Goal: Task Accomplishment & Management: Manage account settings

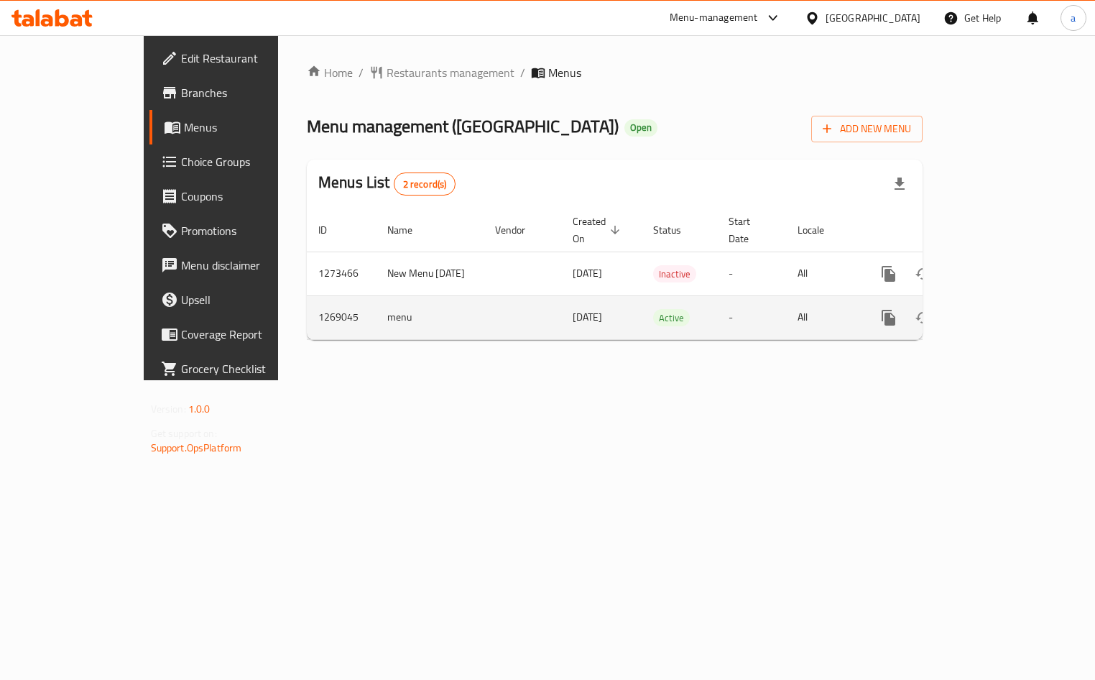
click at [999, 311] on icon "enhanced table" at bounding box center [992, 317] width 13 height 13
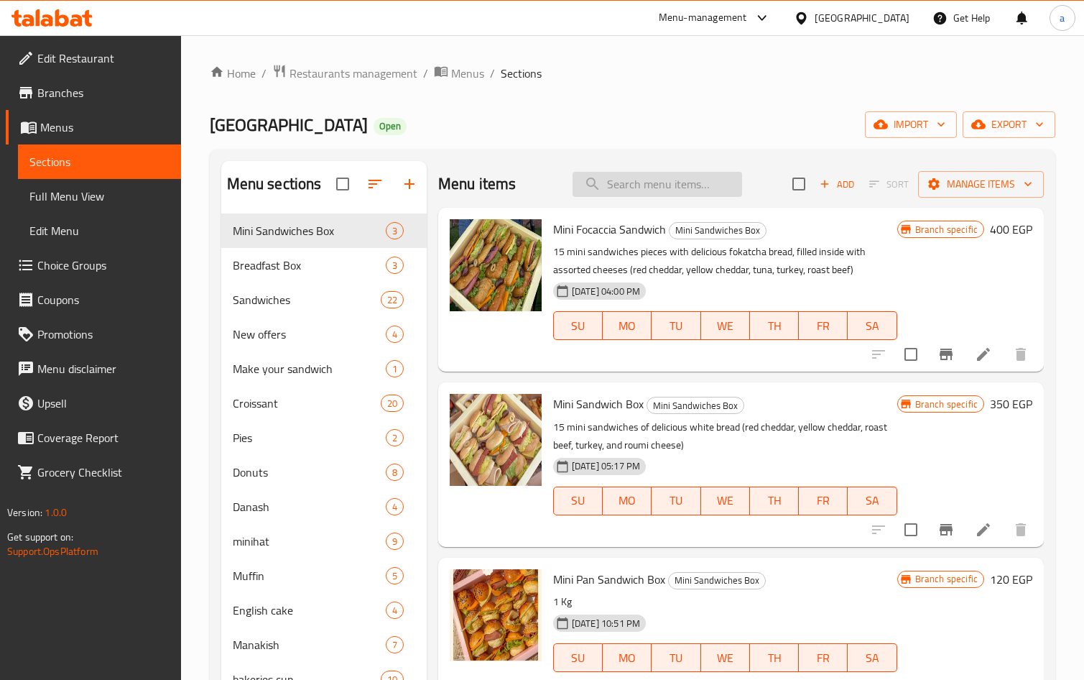
click at [660, 185] on input "search" at bounding box center [658, 184] width 170 height 25
paste input "Eid Box"
type input "Eid Box"
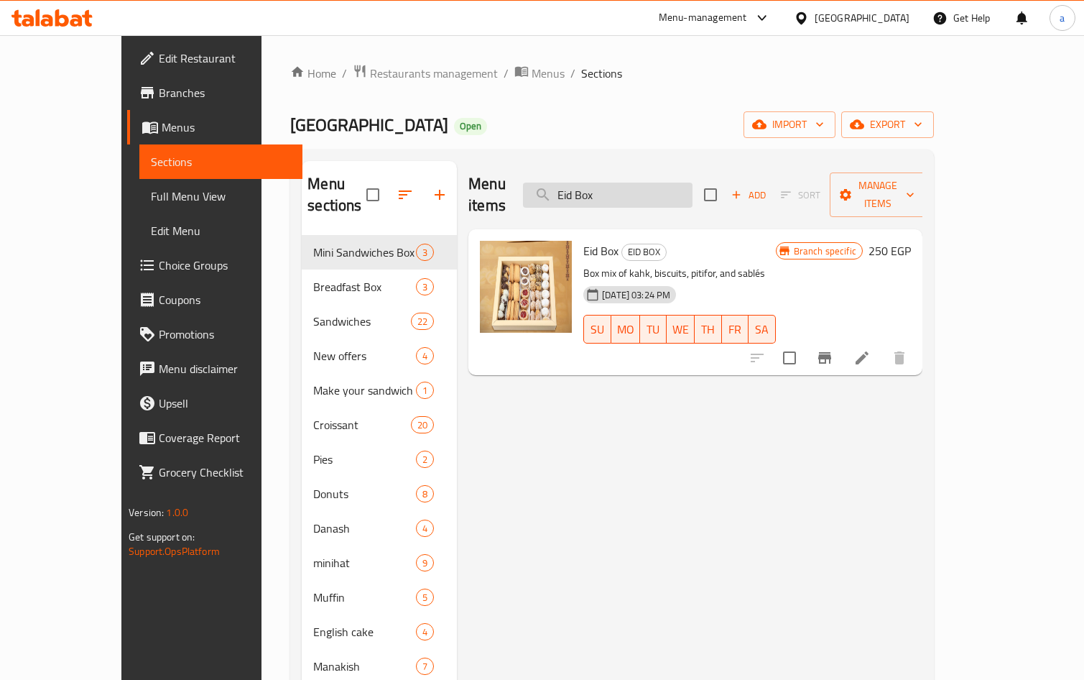
drag, startPoint x: 693, startPoint y: 190, endPoint x: 602, endPoint y: 195, distance: 90.7
click at [602, 195] on input "Eid Box" at bounding box center [608, 195] width 170 height 25
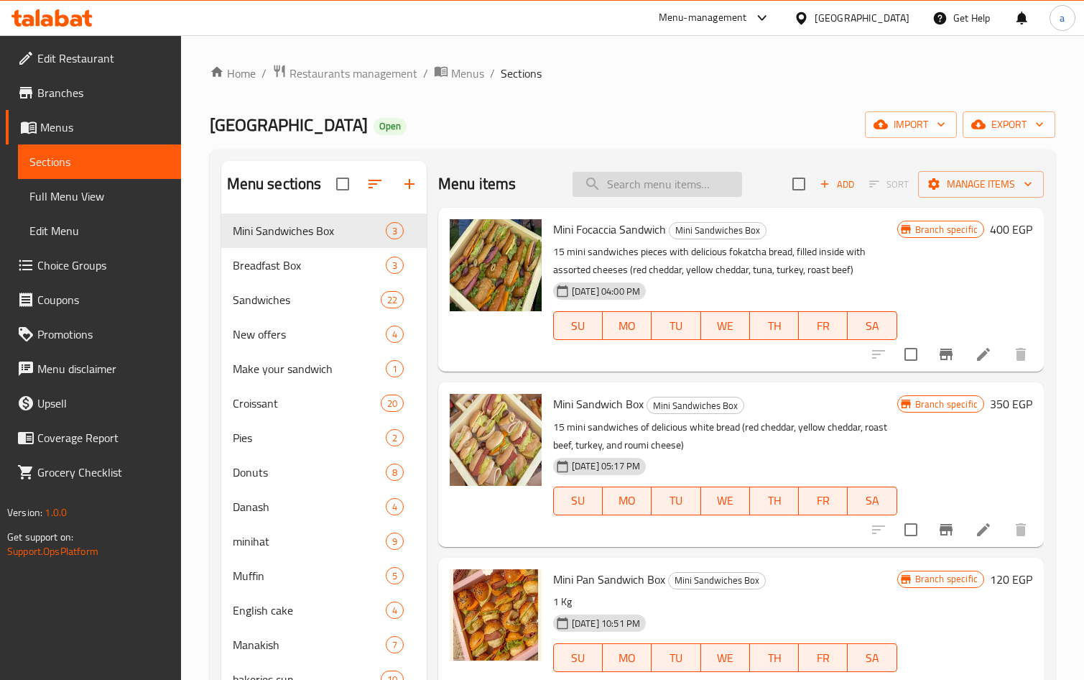
click at [631, 180] on input "search" at bounding box center [658, 184] width 170 height 25
paste input "Eid Box"
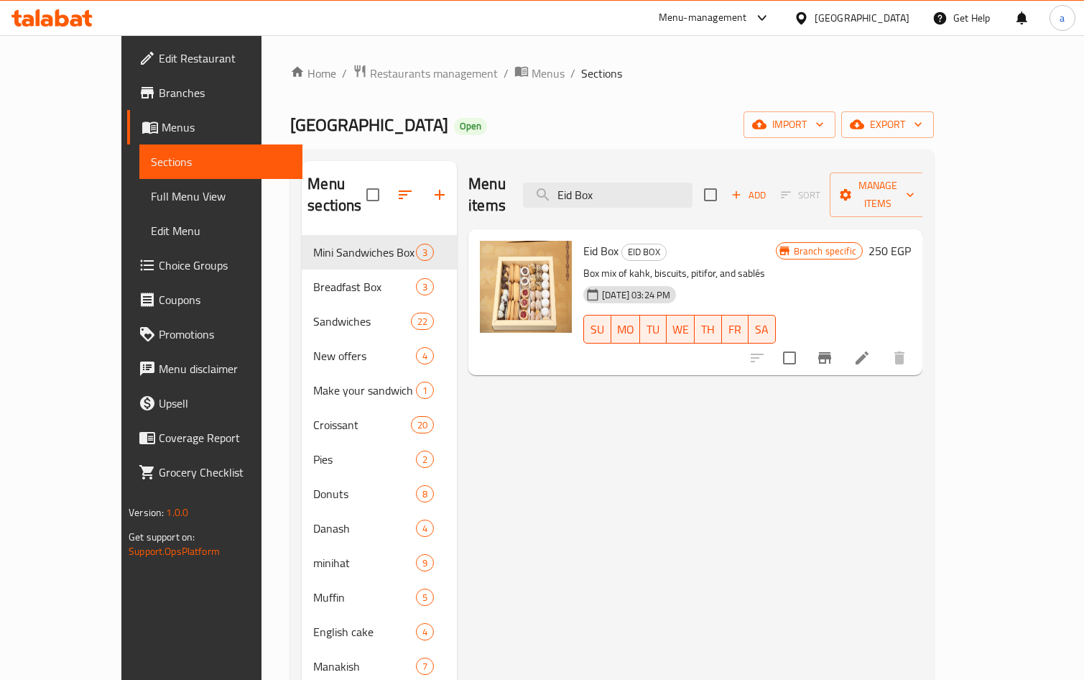
type input "Eid Box"
click at [162, 124] on span "Menus" at bounding box center [226, 127] width 129 height 17
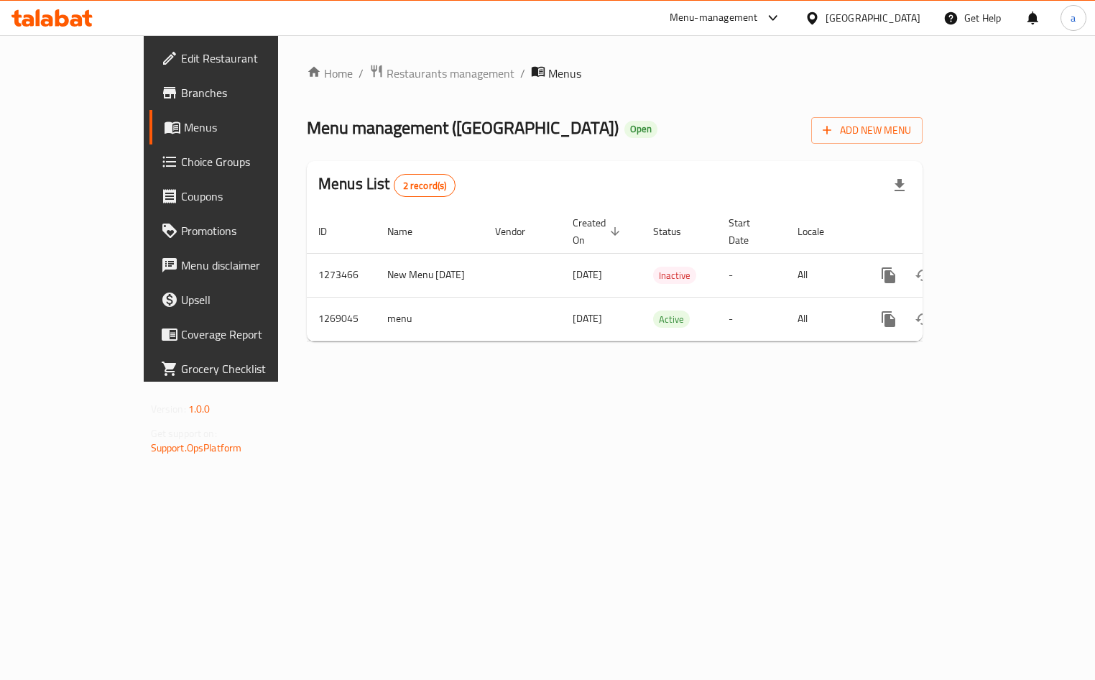
click at [149, 172] on link "Choice Groups" at bounding box center [238, 161] width 178 height 34
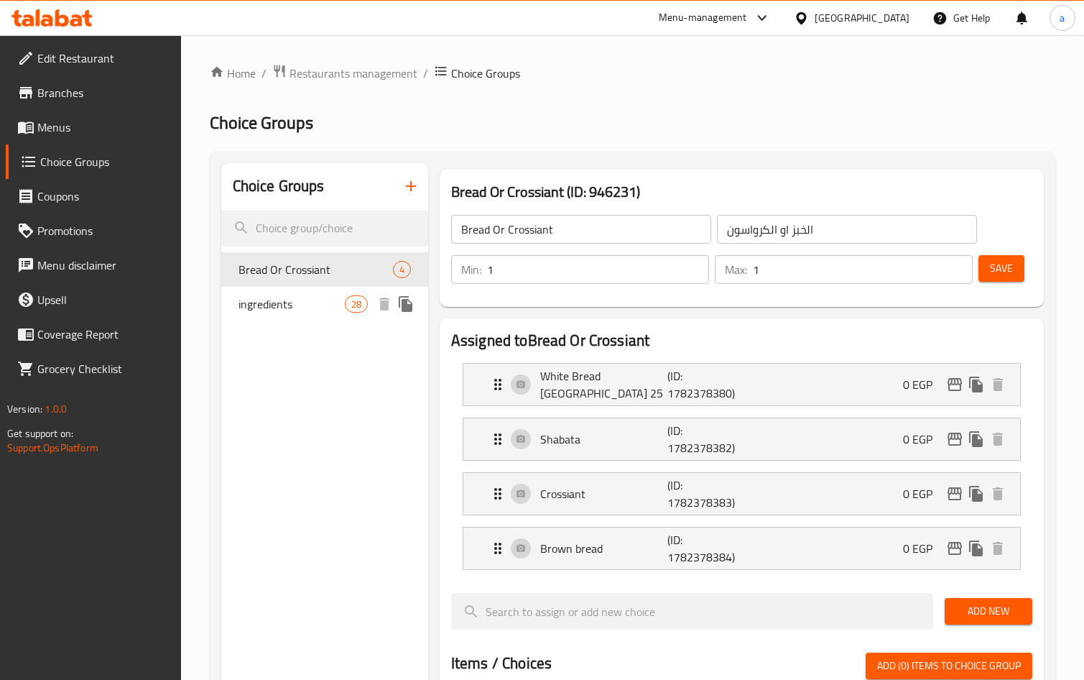
click at [313, 313] on div "ingredients 28" at bounding box center [324, 304] width 207 height 34
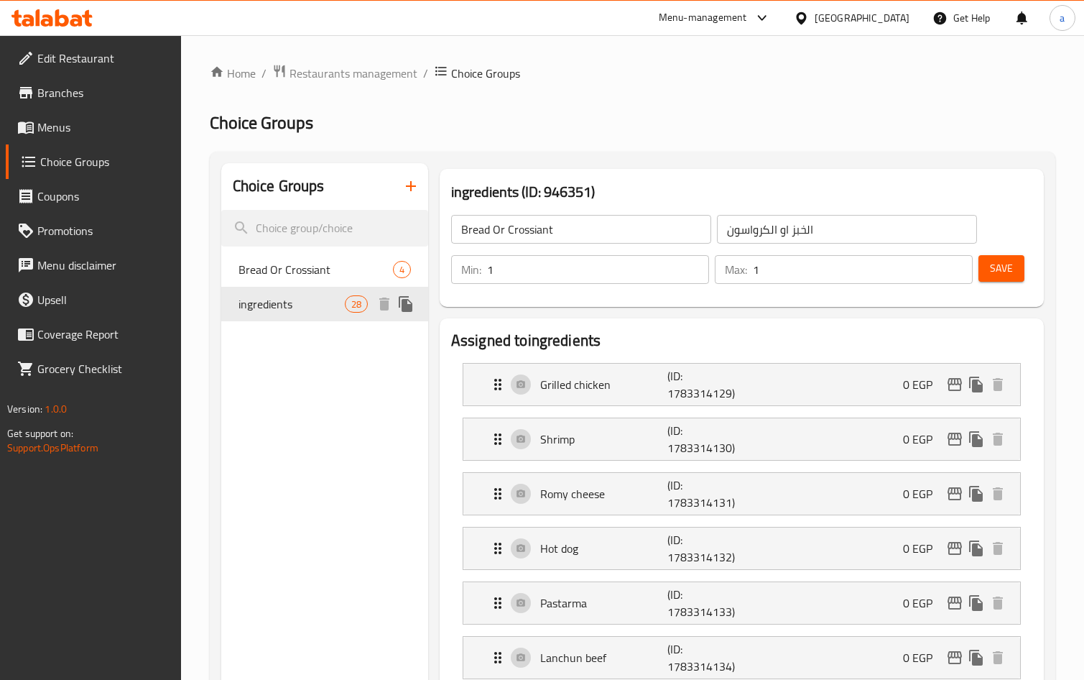
type input "ingredients"
type input "المكونات"
type input "27"
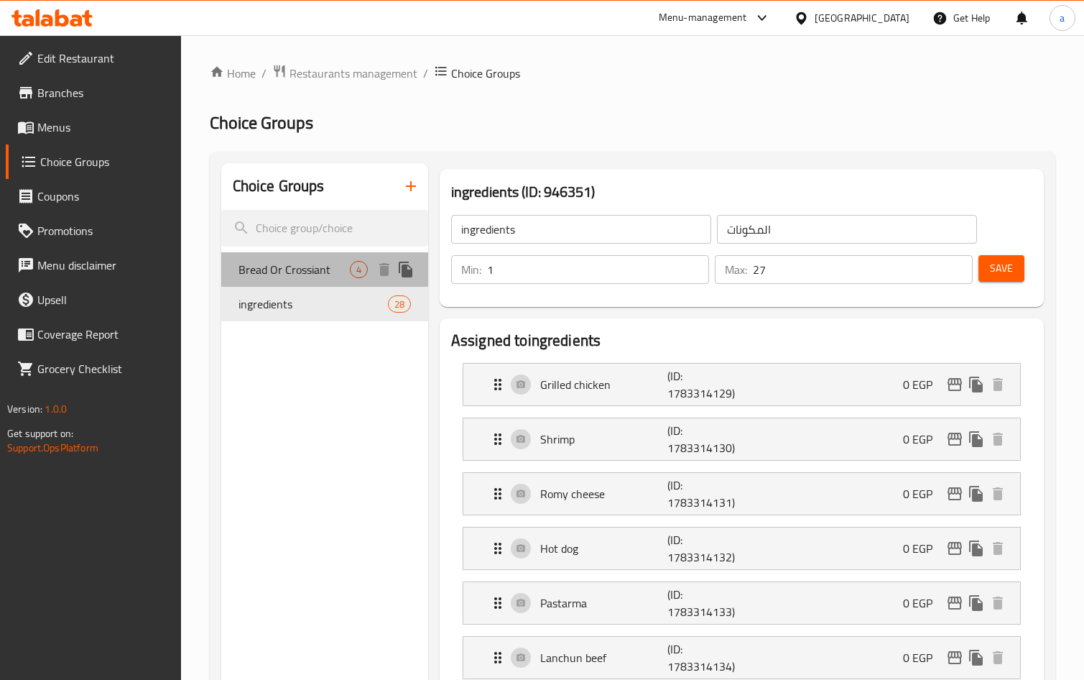
click at [310, 271] on span "Bread Or Crossiant" at bounding box center [294, 269] width 111 height 17
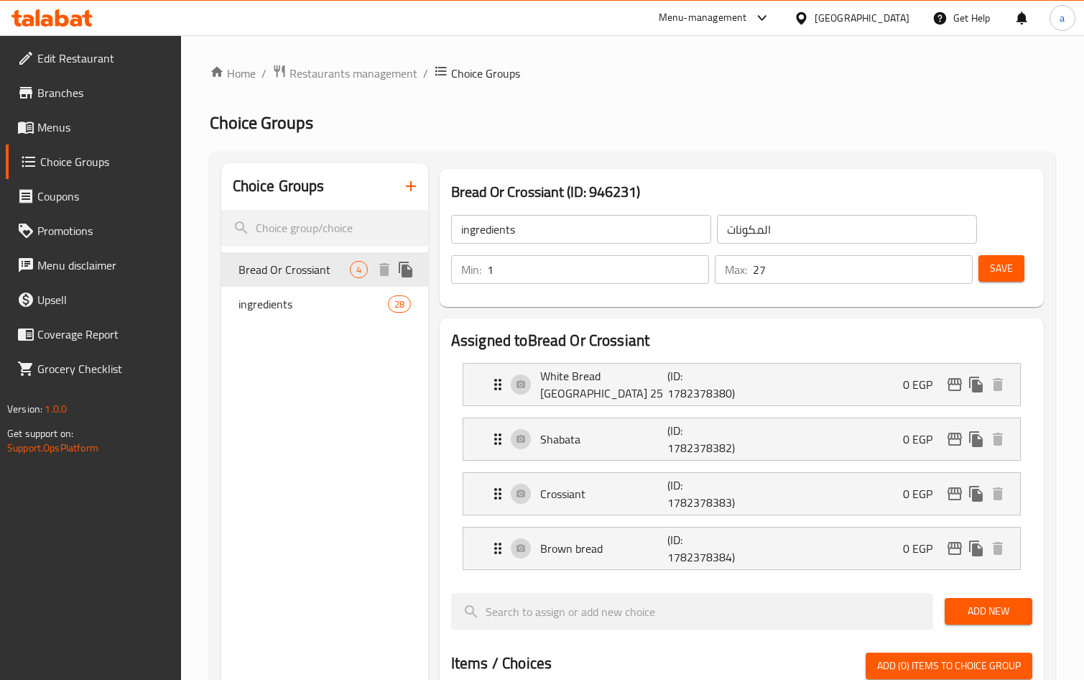
type input "Bread Or Crossiant"
type input "الخبز او الكرواسون"
type input "1"
click at [60, 126] on span "Menus" at bounding box center [103, 127] width 132 height 17
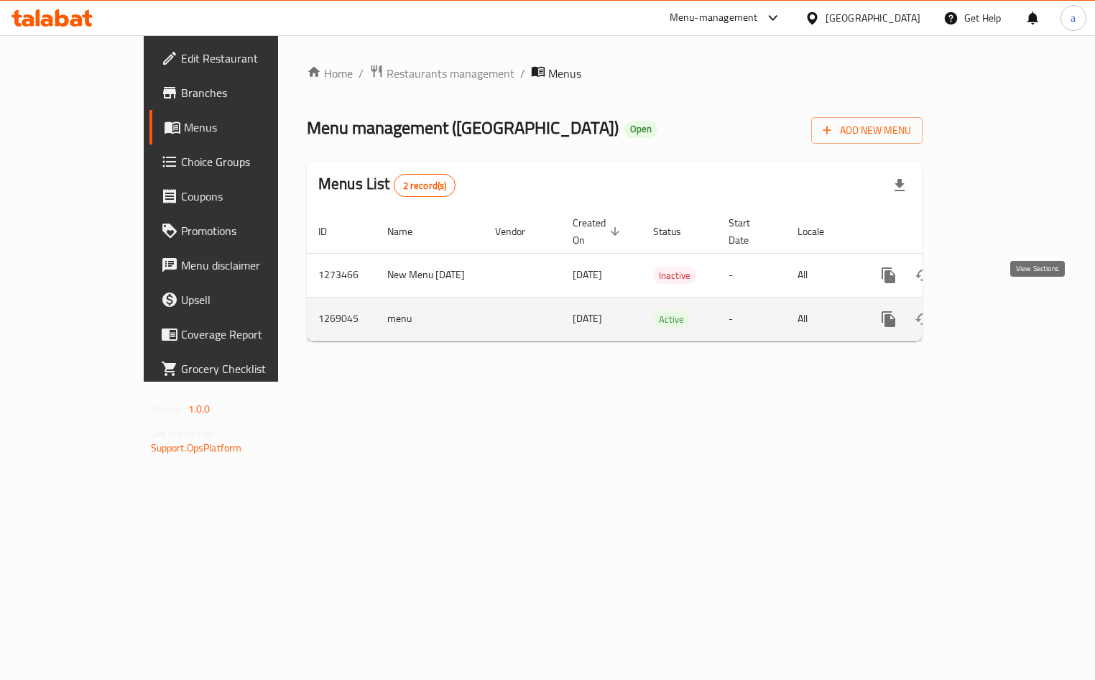
click at [1001, 310] on icon "enhanced table" at bounding box center [992, 318] width 17 height 17
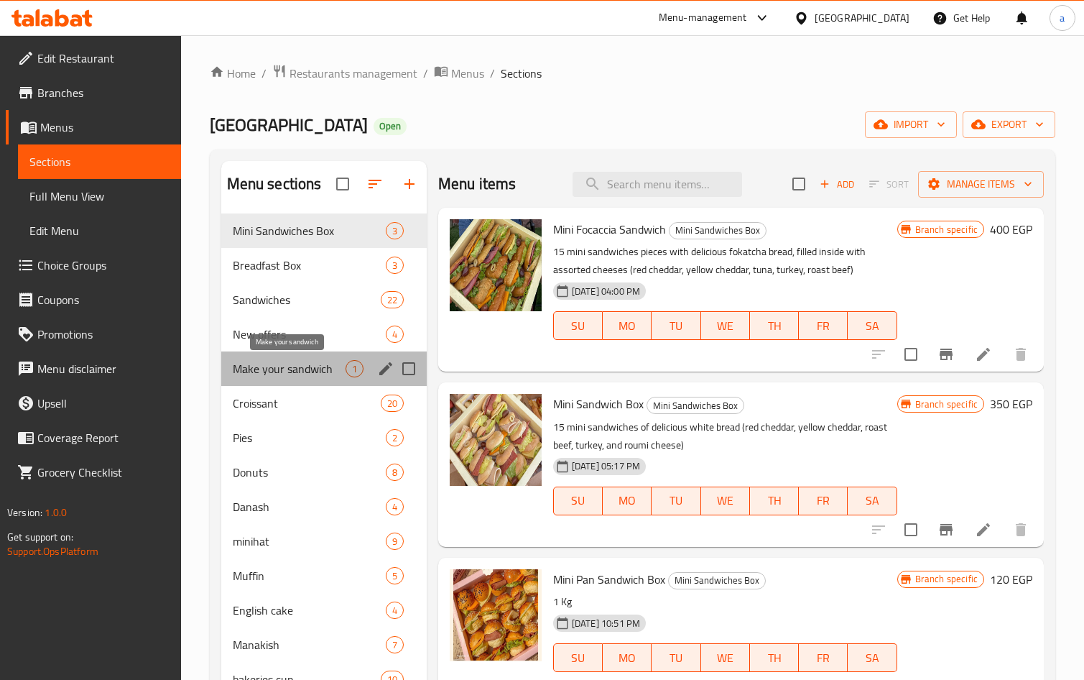
click at [316, 371] on span "Make your sandwich" at bounding box center [289, 368] width 113 height 17
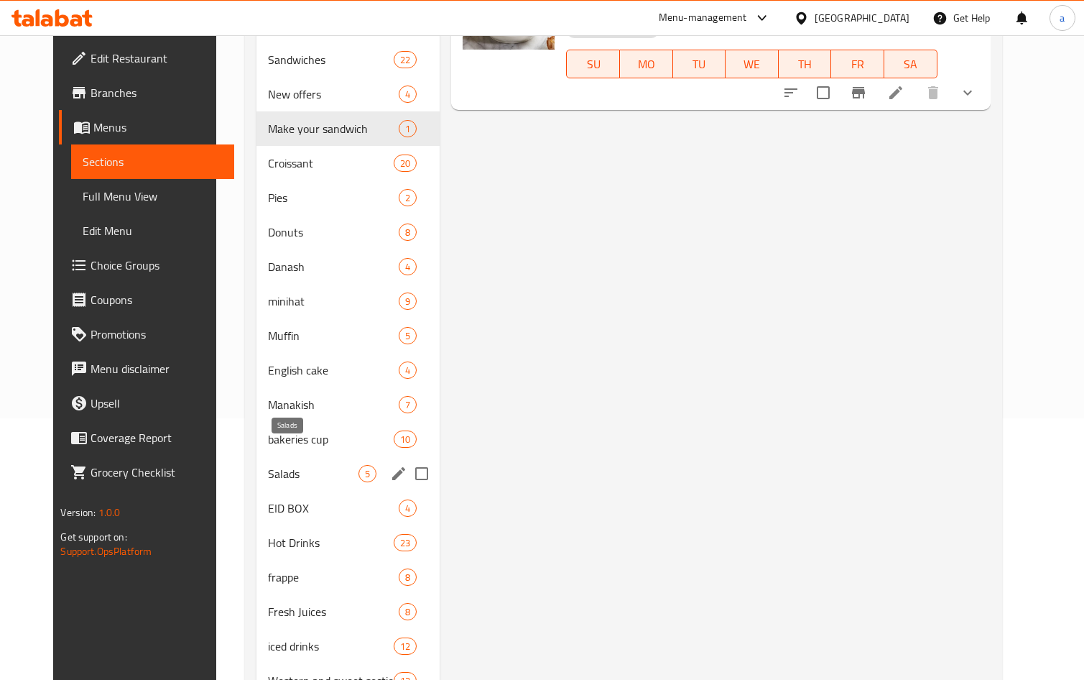
scroll to position [287, 0]
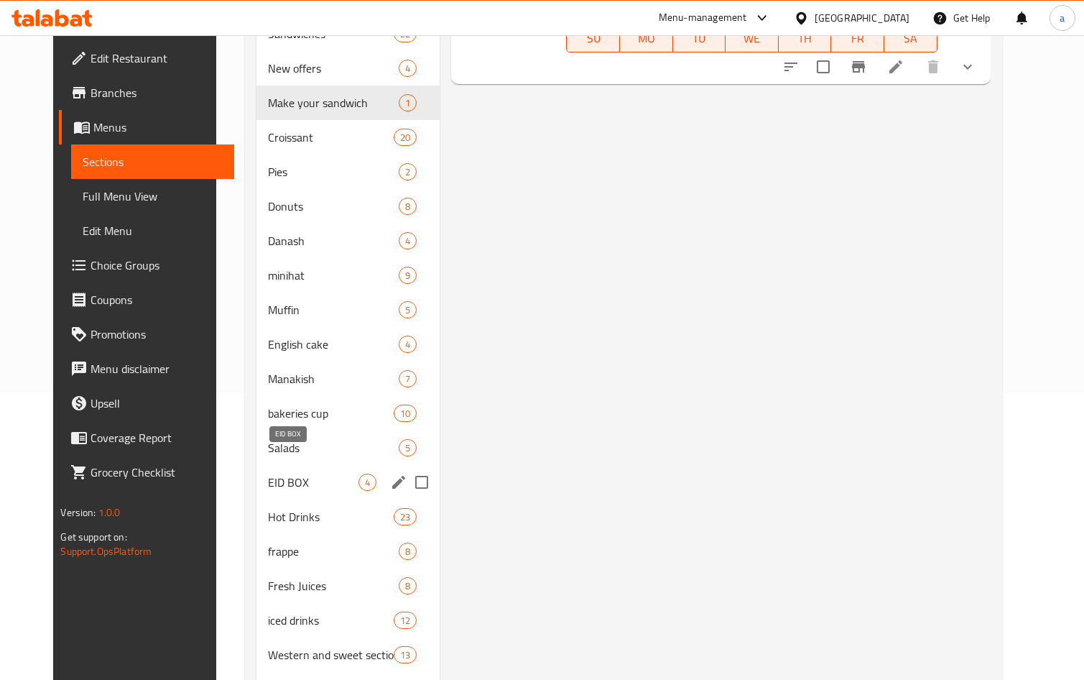
click at [315, 474] on span "EID BOX" at bounding box center [313, 482] width 91 height 17
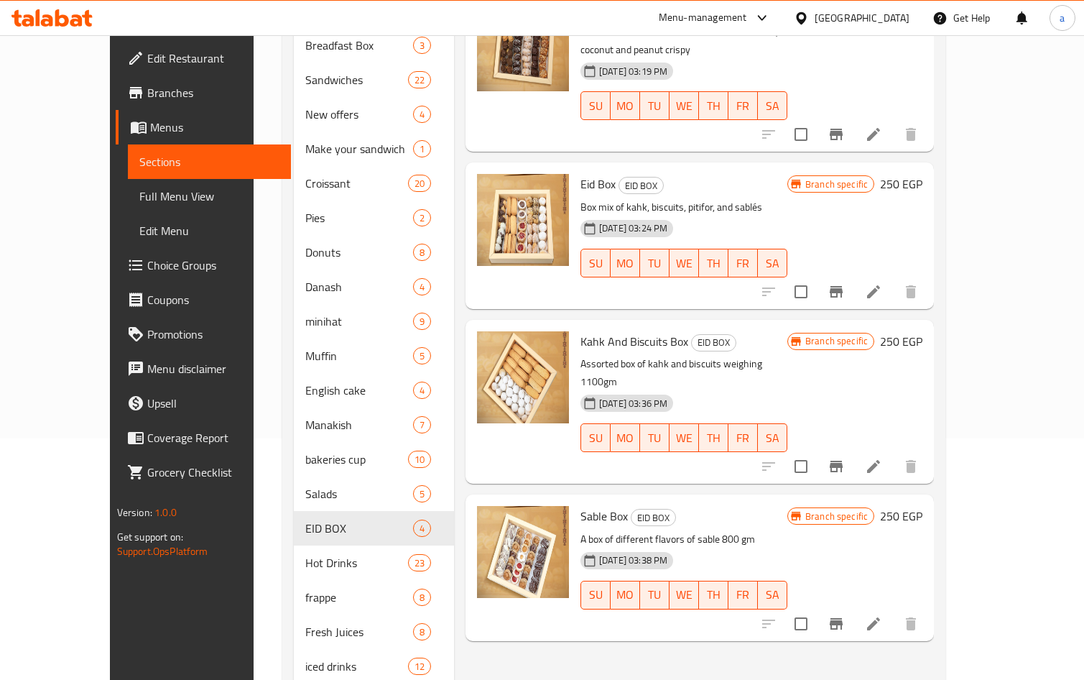
scroll to position [216, 0]
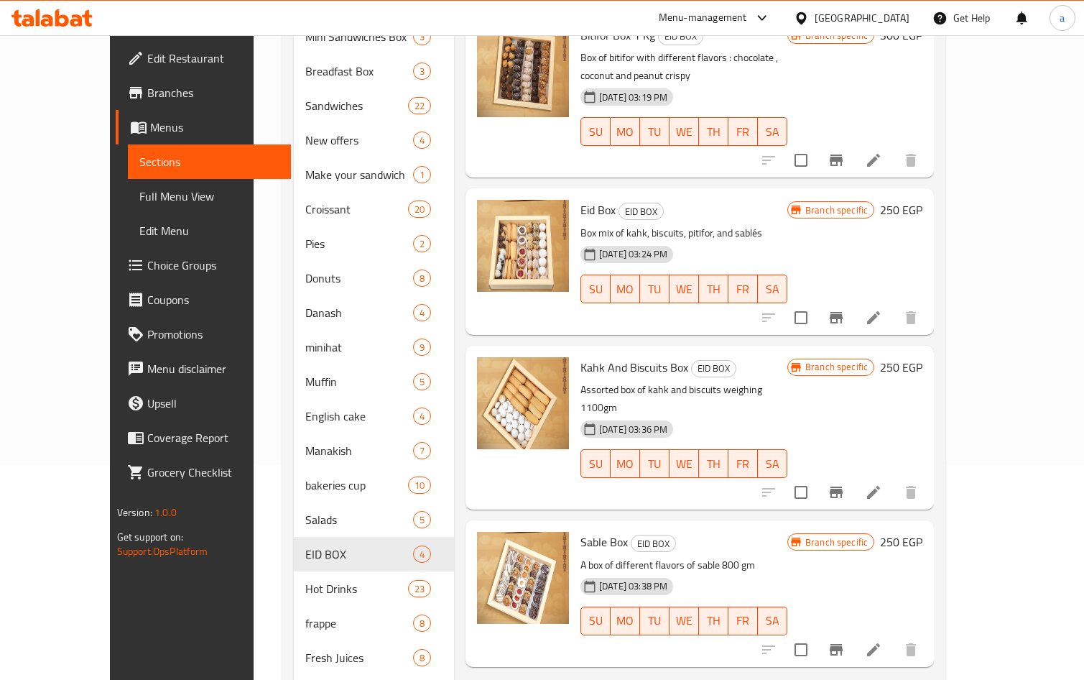
click at [929, 194] on div "Eid Box EID BOX Box mix of kahk, biscuits, pitifor, and sablés [DATE] 03:24 PM …" at bounding box center [752, 261] width 354 height 134
click at [923, 200] on h6 "250 EGP" at bounding box center [901, 210] width 42 height 20
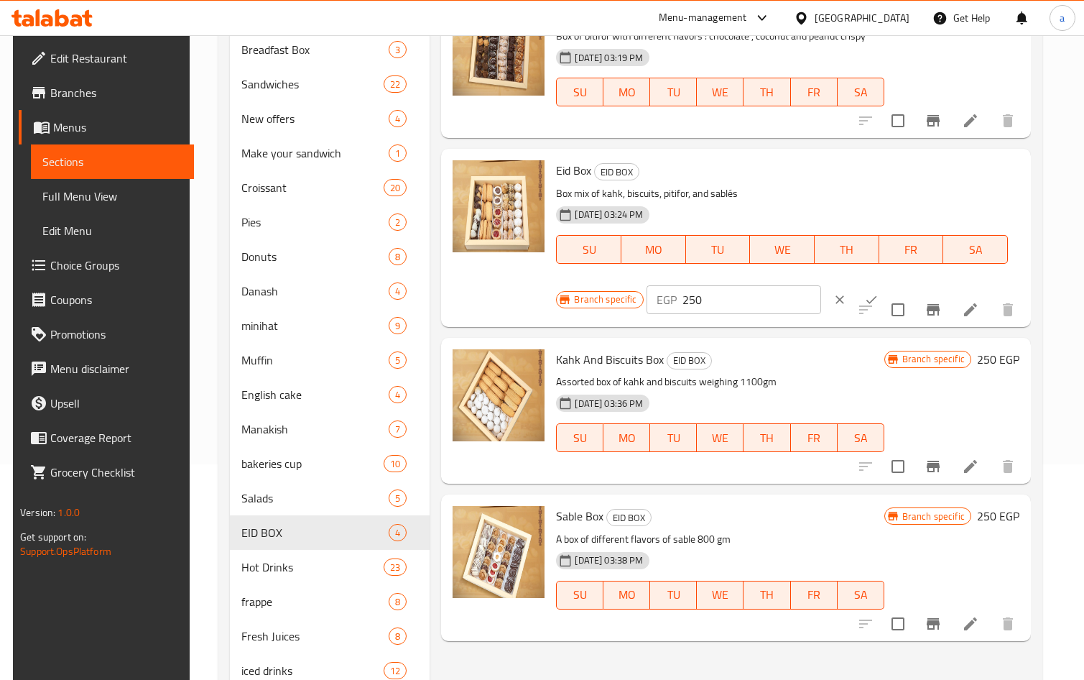
click at [1025, 364] on div "Kahk And Biscuits Box EID BOX Assorted box of kahk and biscuits weighing 1100gm…" at bounding box center [788, 411] width 474 height 134
click at [1011, 507] on h6 "250 EGP" at bounding box center [998, 516] width 42 height 20
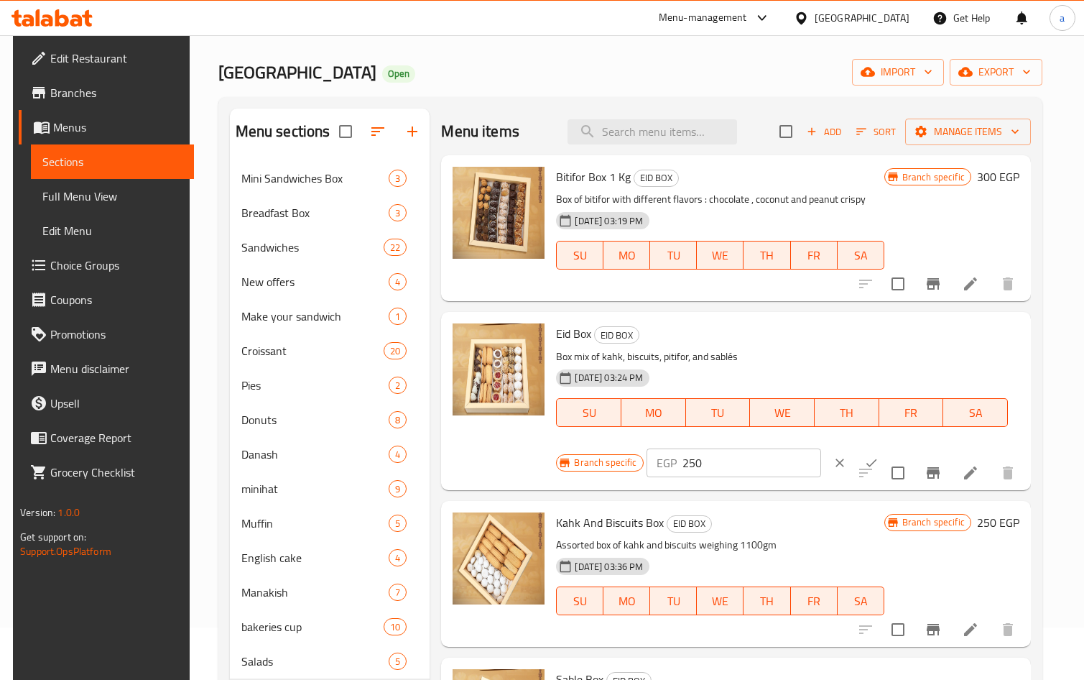
scroll to position [0, 0]
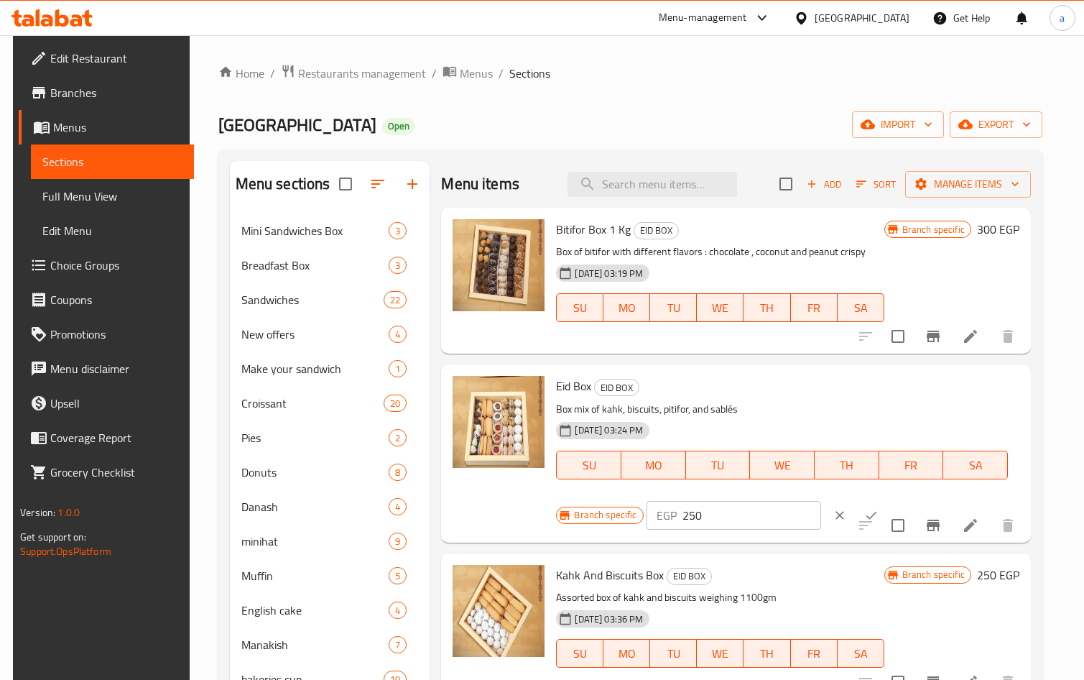
click at [1025, 231] on div "Bitifor Box 1 Kg EID BOX Box of bitifor with different flavors : chocolate , co…" at bounding box center [788, 280] width 474 height 134
click at [1020, 231] on h6 "300 EGP" at bounding box center [998, 229] width 42 height 20
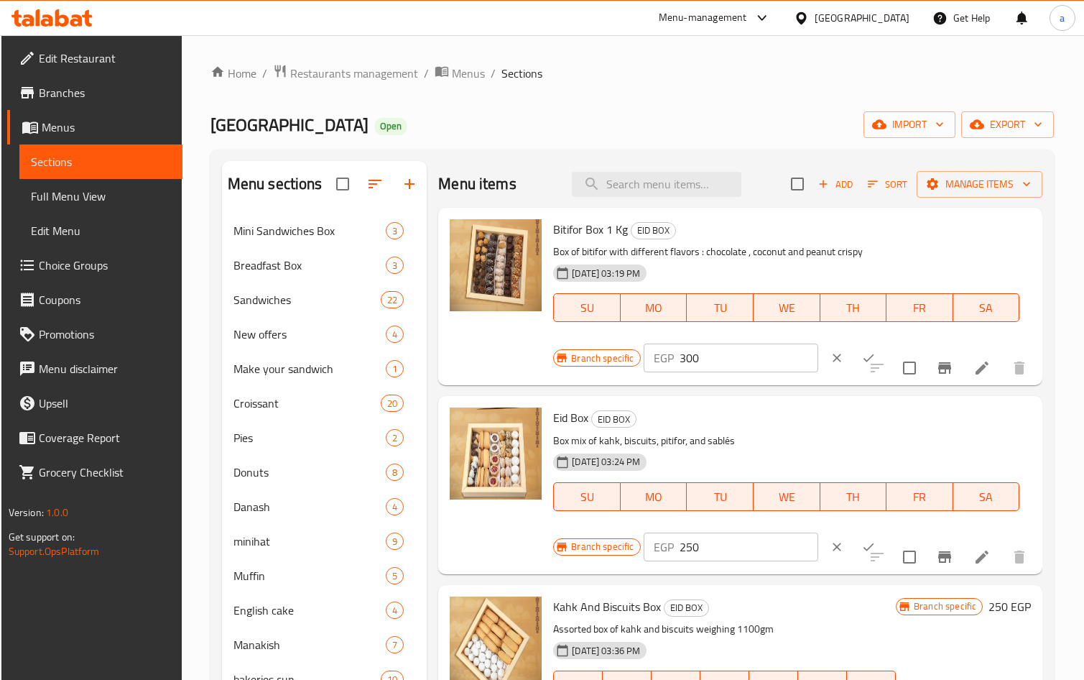
click at [746, 86] on div "Home / Restaurants management / Menus / Sections Bakery Village Open import exp…" at bounding box center [633, 544] width 844 height 960
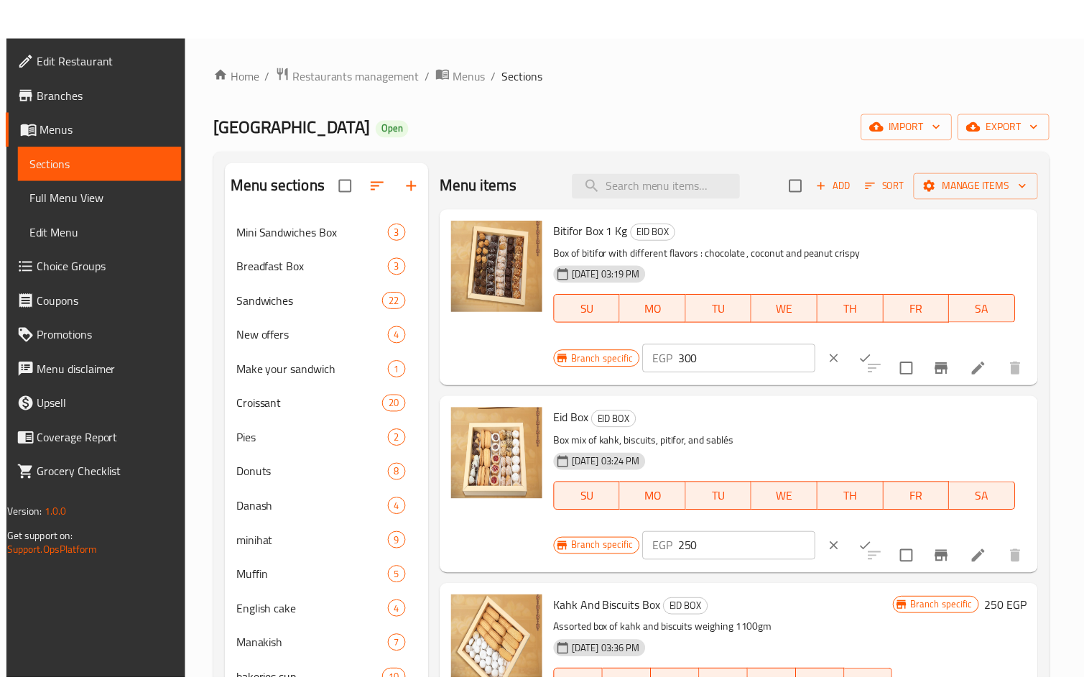
scroll to position [373, 0]
